Goal: Task Accomplishment & Management: Manage account settings

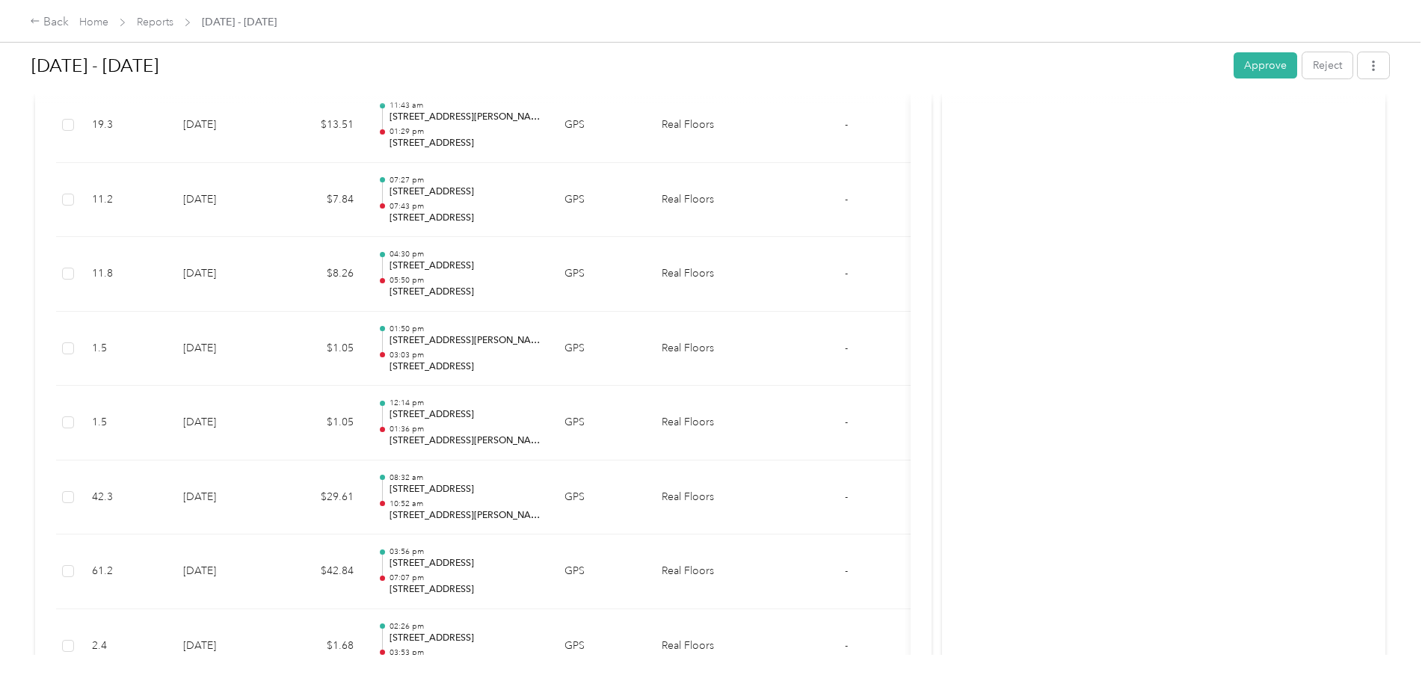
scroll to position [673, 0]
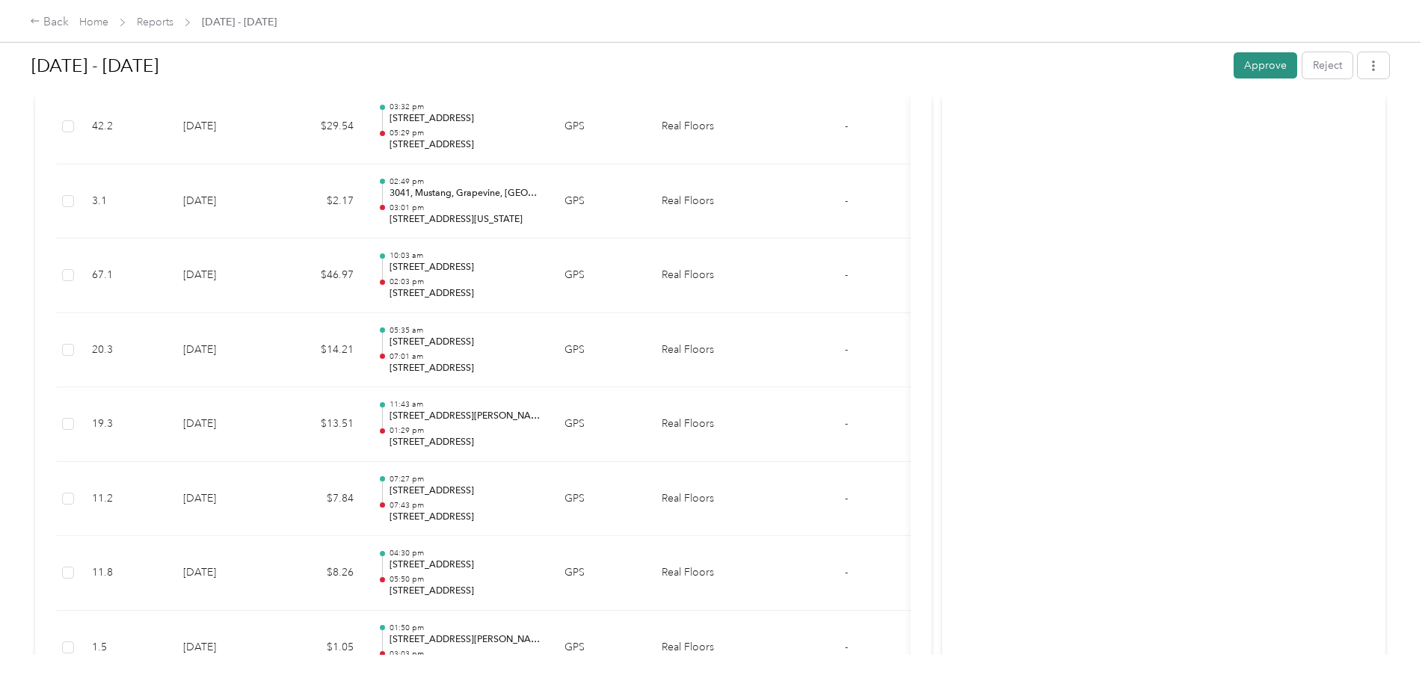
click at [1233, 61] on button "Approve" at bounding box center [1265, 65] width 64 height 26
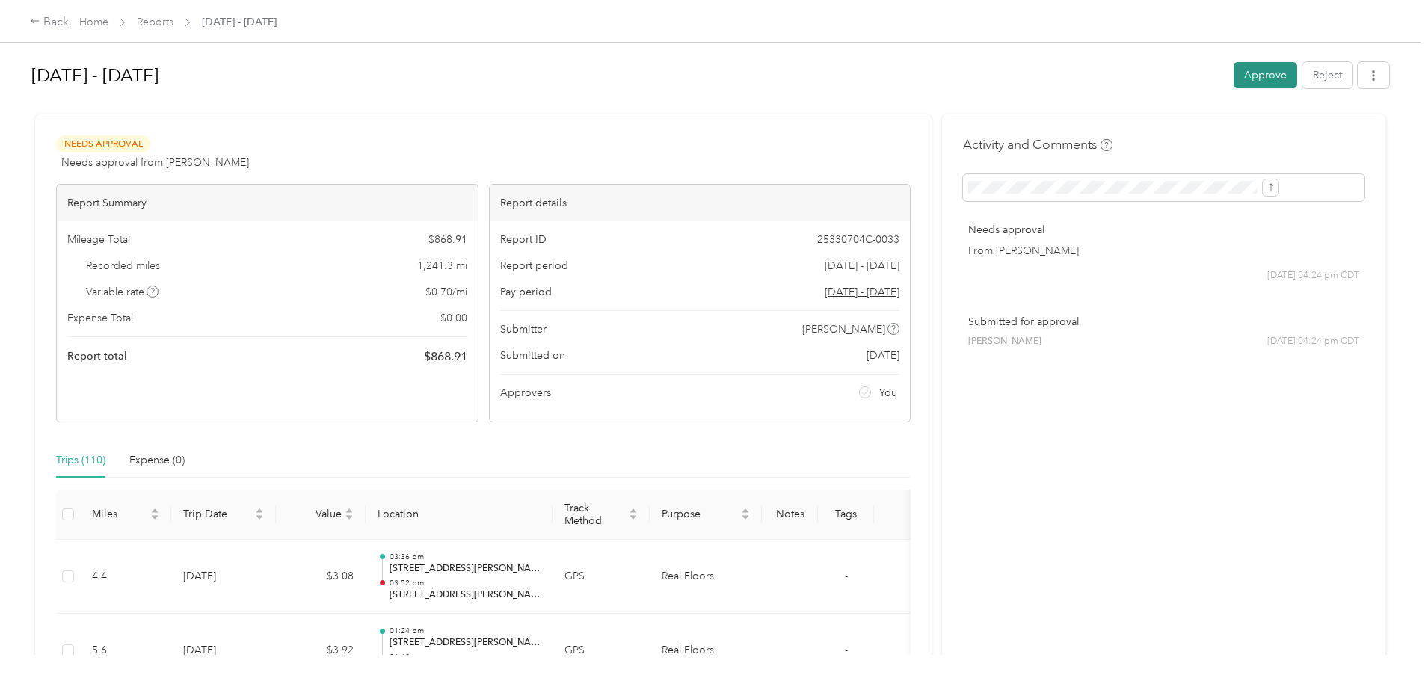
click at [1233, 72] on button "Approve" at bounding box center [1265, 75] width 64 height 26
